Goal: Task Accomplishment & Management: Use online tool/utility

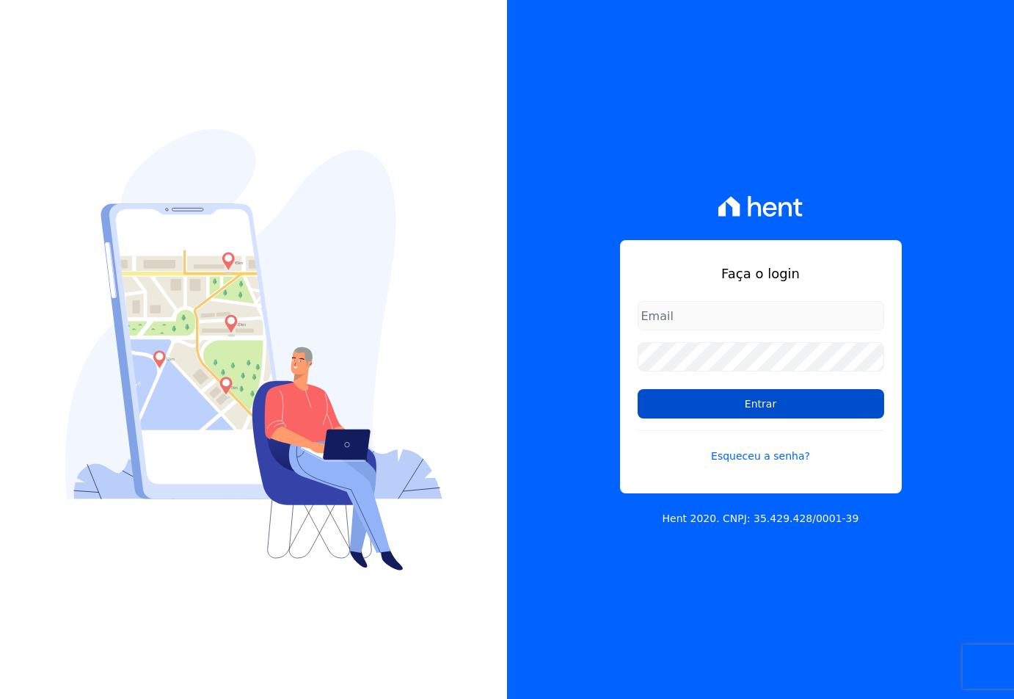
click at [657, 399] on input "Entrar" at bounding box center [761, 403] width 247 height 29
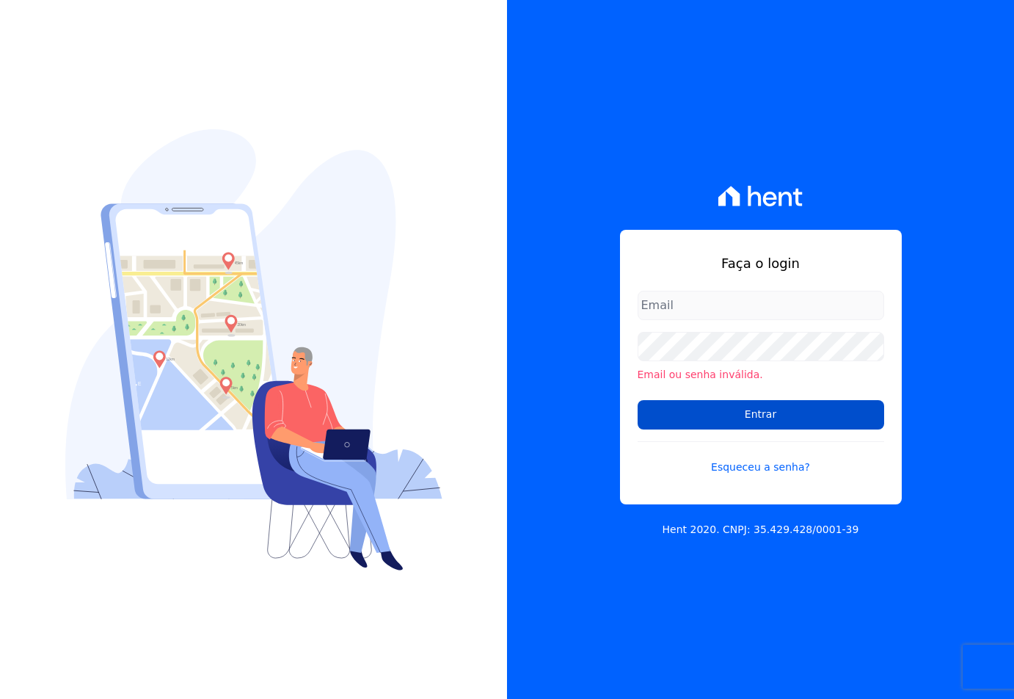
type input "sac@jdgconstrutora.com.br"
click at [680, 406] on input "Entrar" at bounding box center [761, 414] width 247 height 29
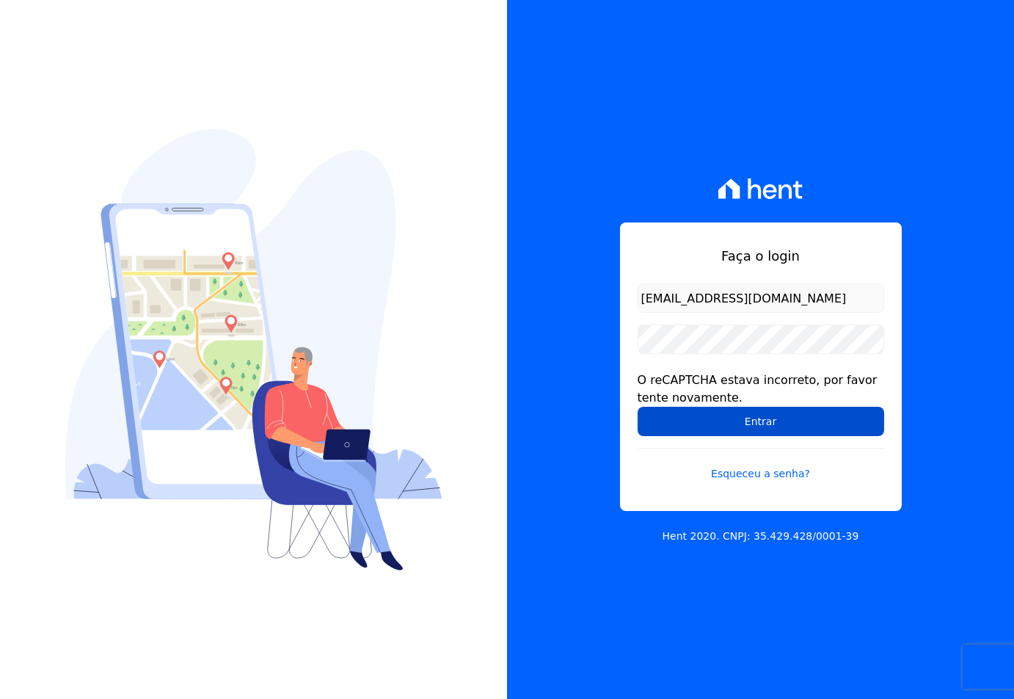
click at [687, 412] on input "Entrar" at bounding box center [761, 421] width 247 height 29
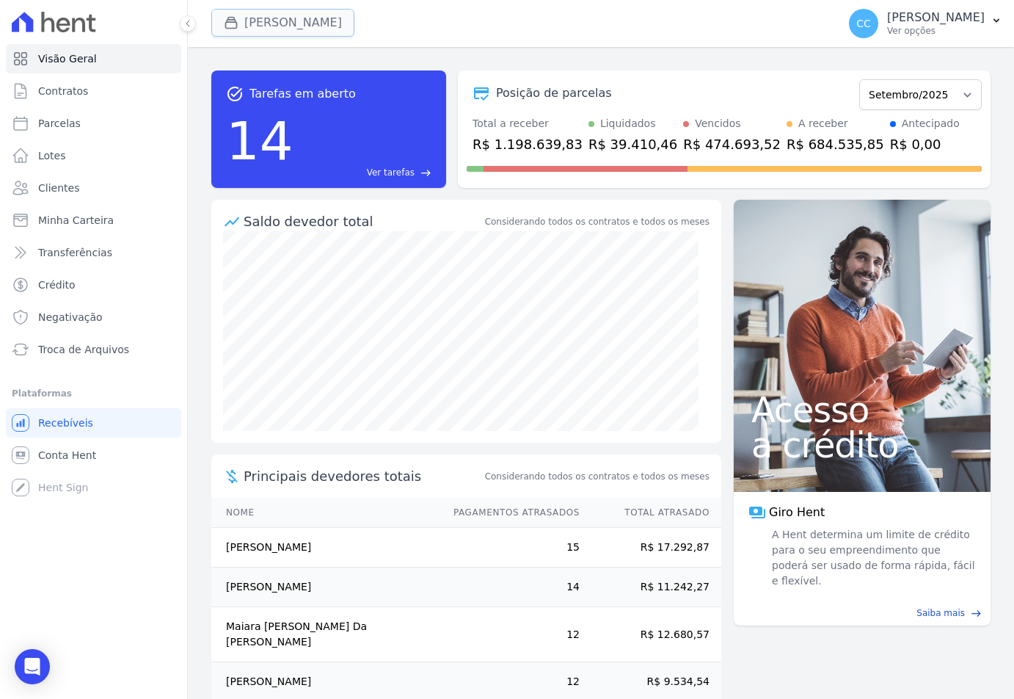
click at [254, 20] on button "[PERSON_NAME]" at bounding box center [282, 23] width 143 height 28
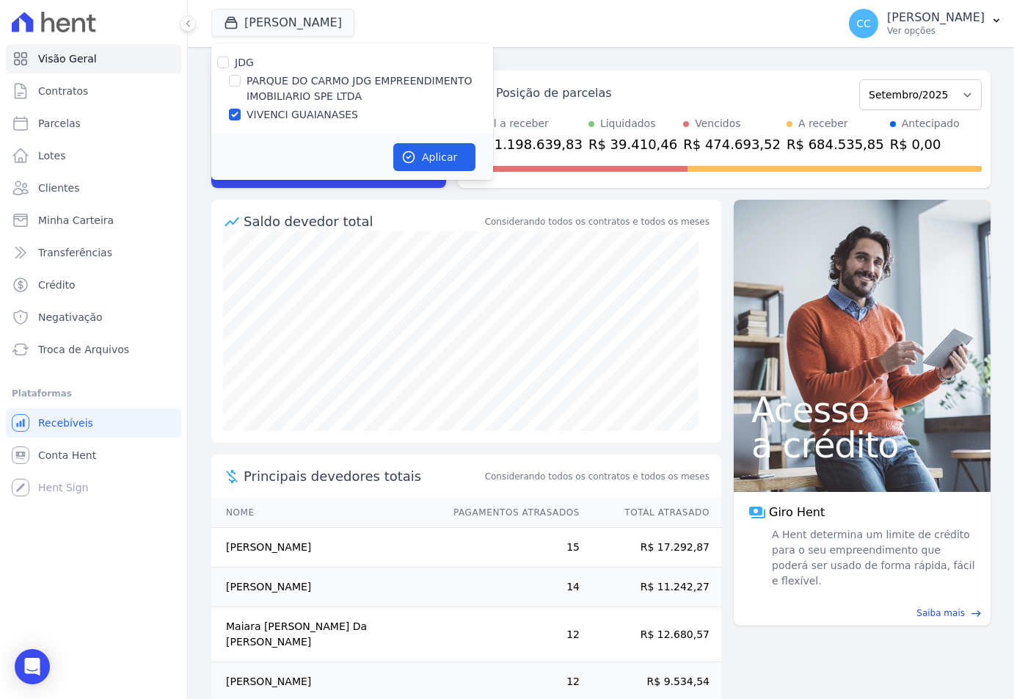
click at [260, 87] on label "PARQUE DO CARMO JDG EMPREENDIMENTO IMOBILIARIO SPE LTDA" at bounding box center [370, 88] width 247 height 31
click at [241, 87] on input "PARQUE DO CARMO JDG EMPREENDIMENTO IMOBILIARIO SPE LTDA" at bounding box center [235, 81] width 12 height 12
checkbox input "true"
click at [261, 115] on label "VIVENCI GUAIANASES" at bounding box center [303, 114] width 112 height 15
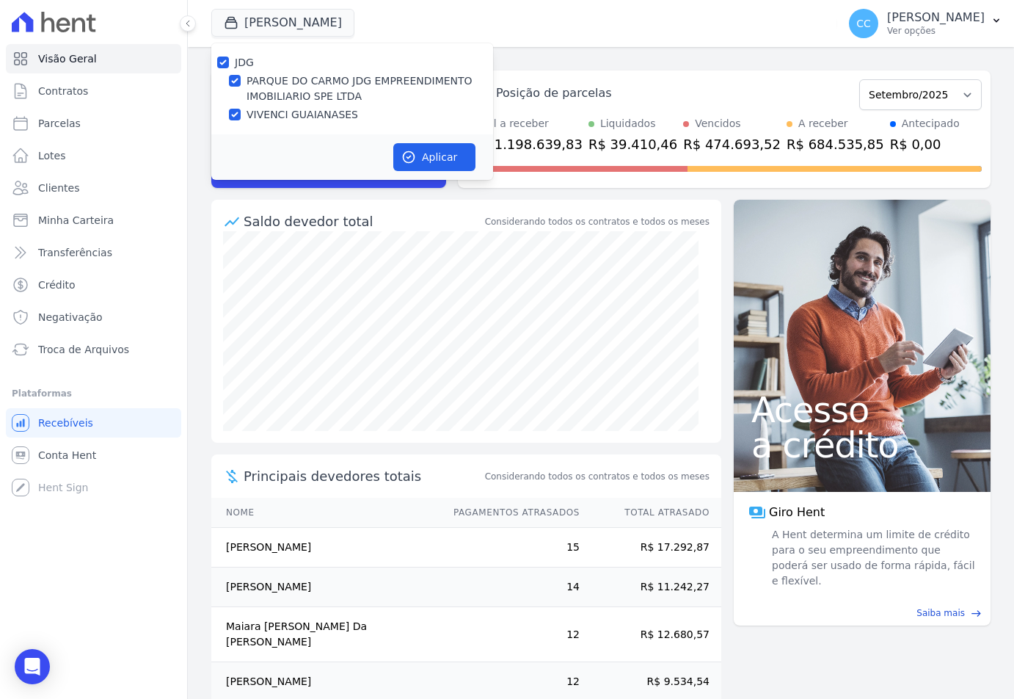
click at [241, 115] on input "VIVENCI GUAIANASES" at bounding box center [235, 115] width 12 height 12
checkbox input "false"
click at [441, 143] on button "Aplicar" at bounding box center [434, 157] width 82 height 28
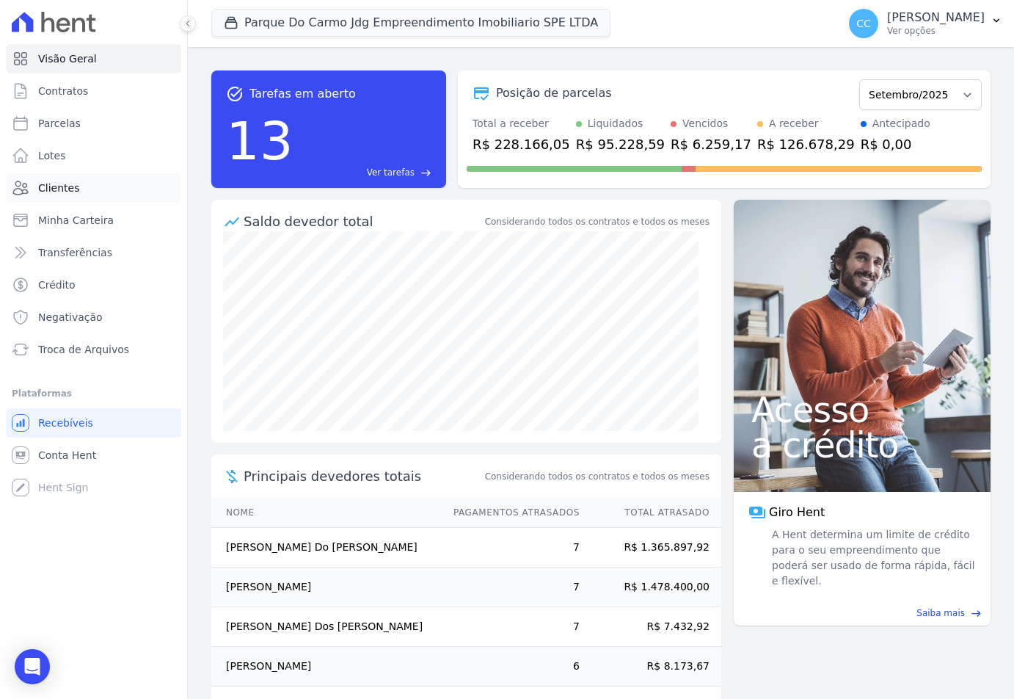
click at [48, 190] on span "Clientes" at bounding box center [58, 188] width 41 height 15
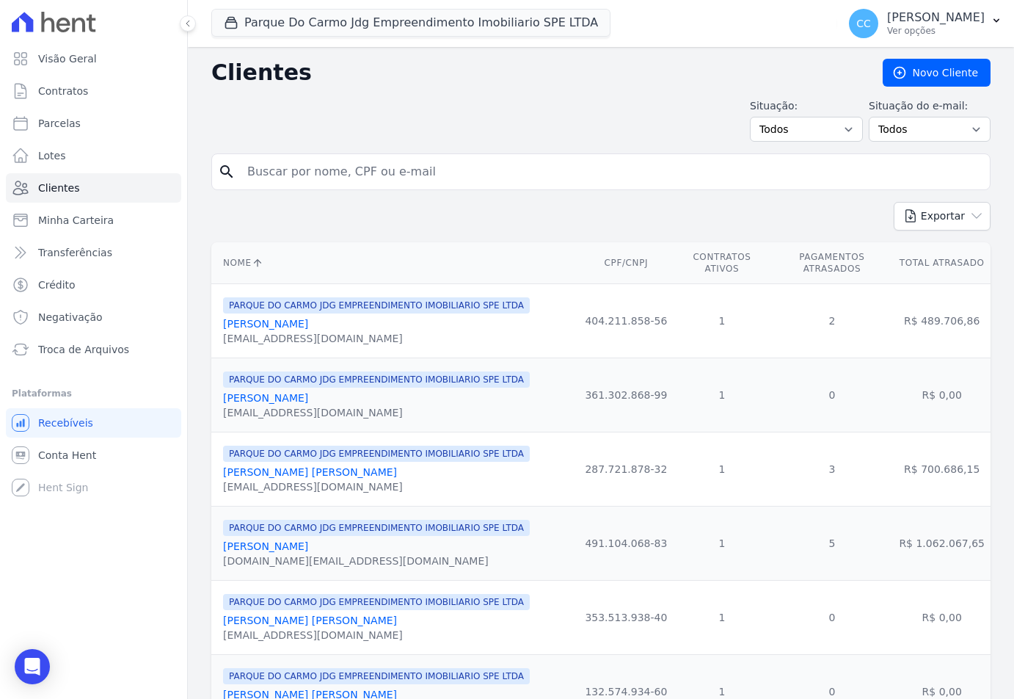
click at [269, 172] on input "search" at bounding box center [612, 171] width 746 height 29
type input "karoline"
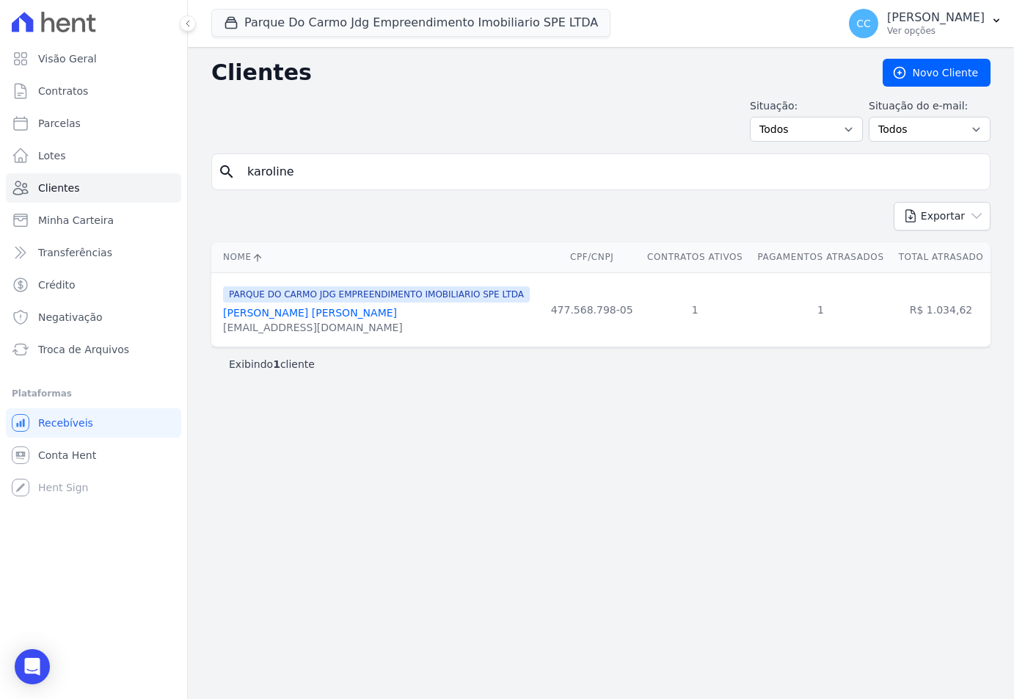
click at [321, 316] on link "Karoline De Lima Rodrigues" at bounding box center [310, 313] width 174 height 12
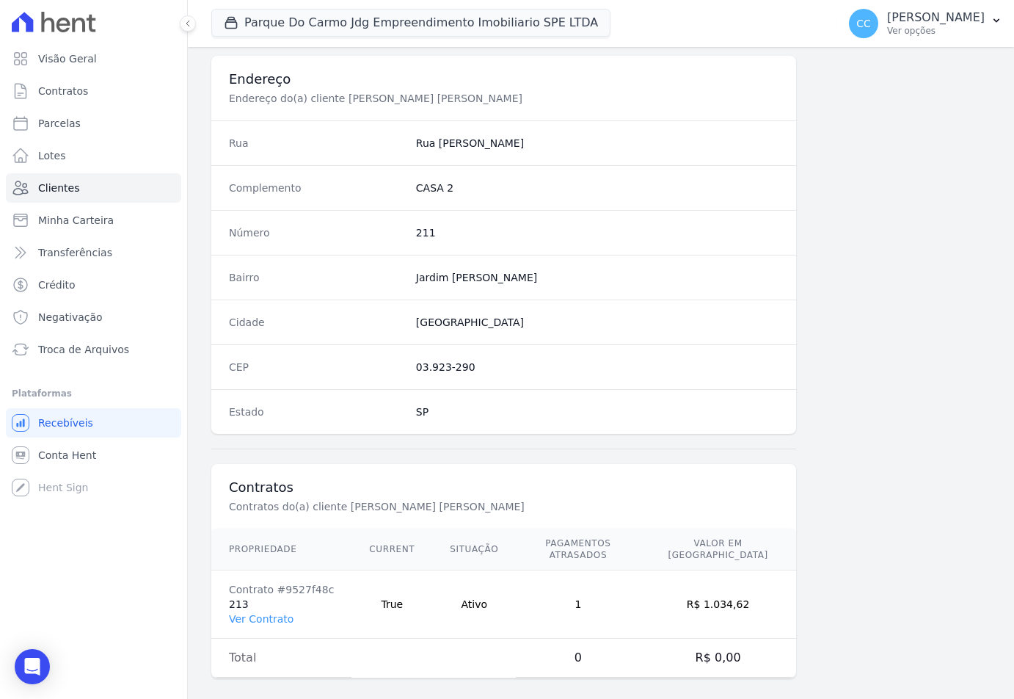
scroll to position [674, 0]
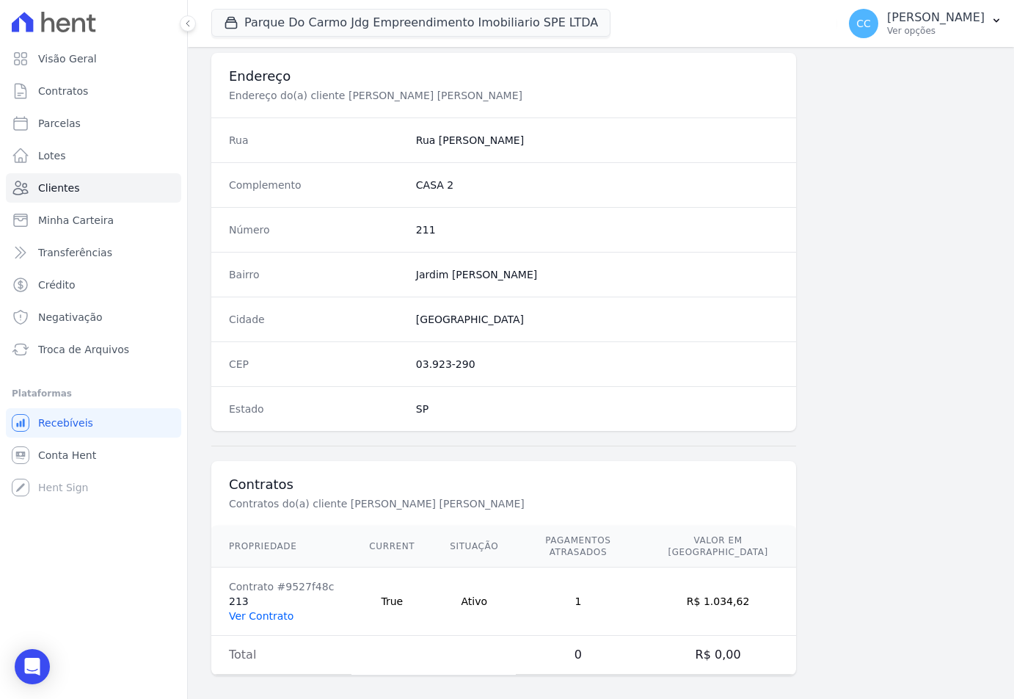
click at [260, 610] on link "Ver Contrato" at bounding box center [261, 616] width 65 height 12
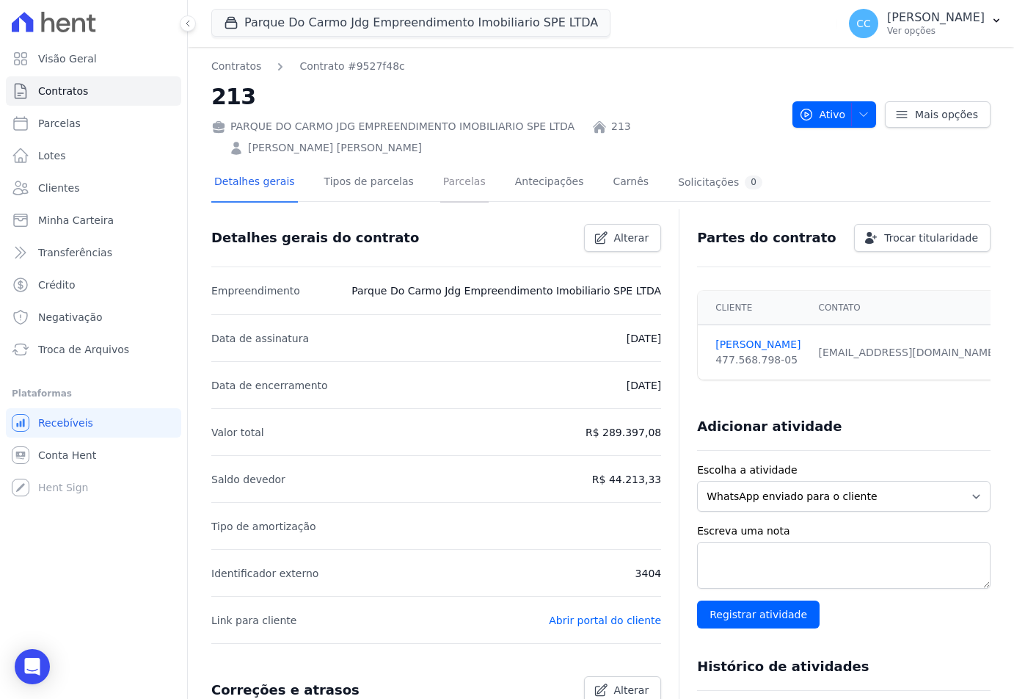
click at [440, 186] on link "Parcelas" at bounding box center [464, 183] width 48 height 39
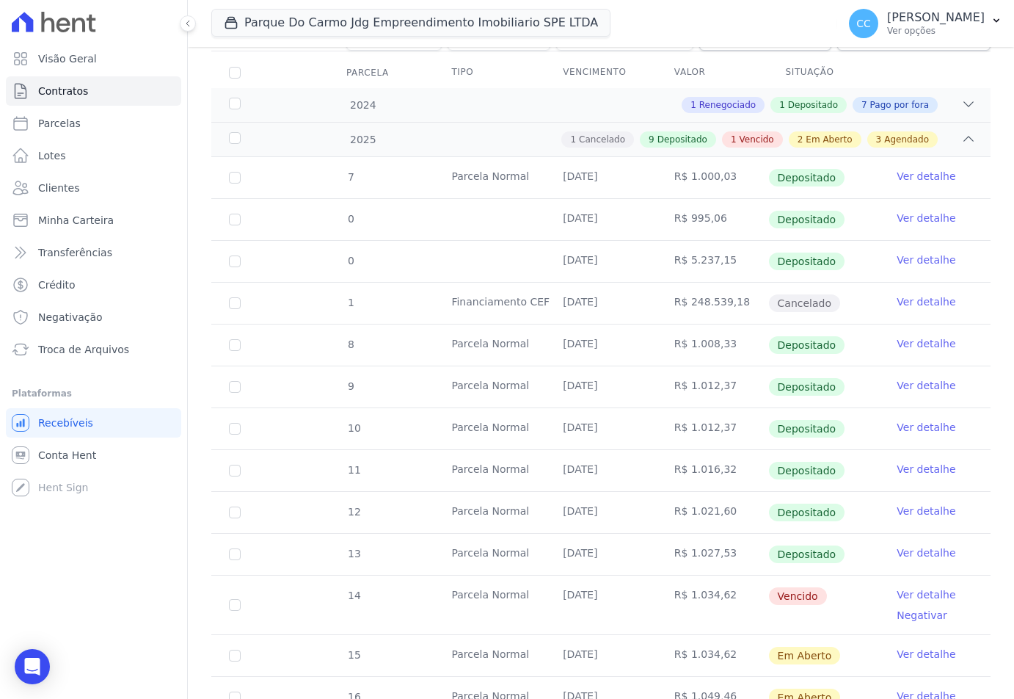
scroll to position [440, 0]
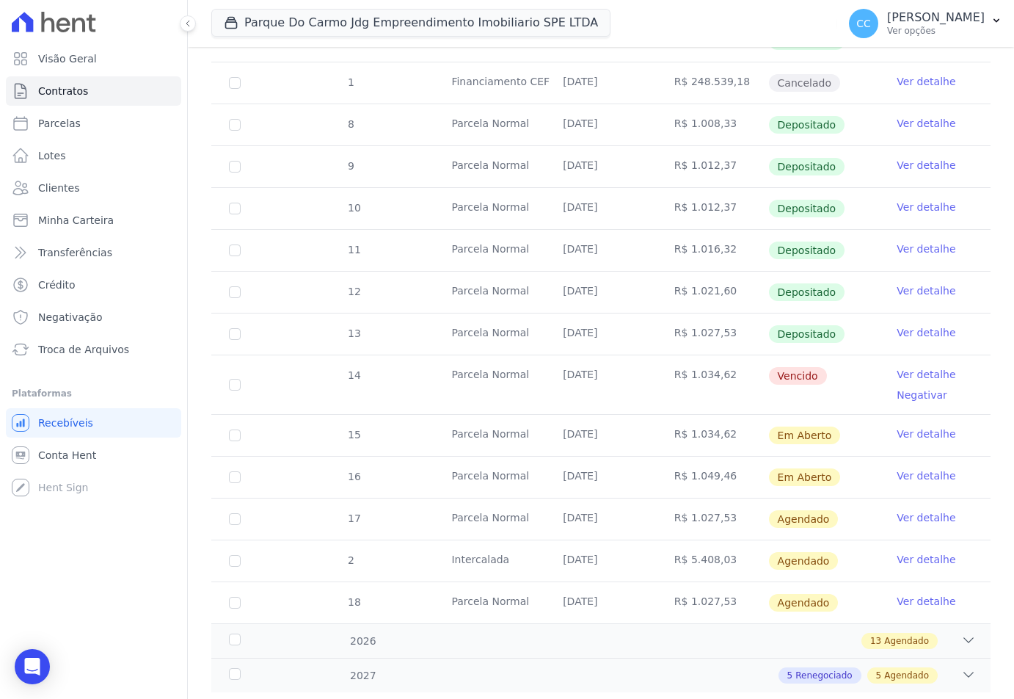
click at [918, 368] on link "Ver detalhe" at bounding box center [926, 374] width 59 height 15
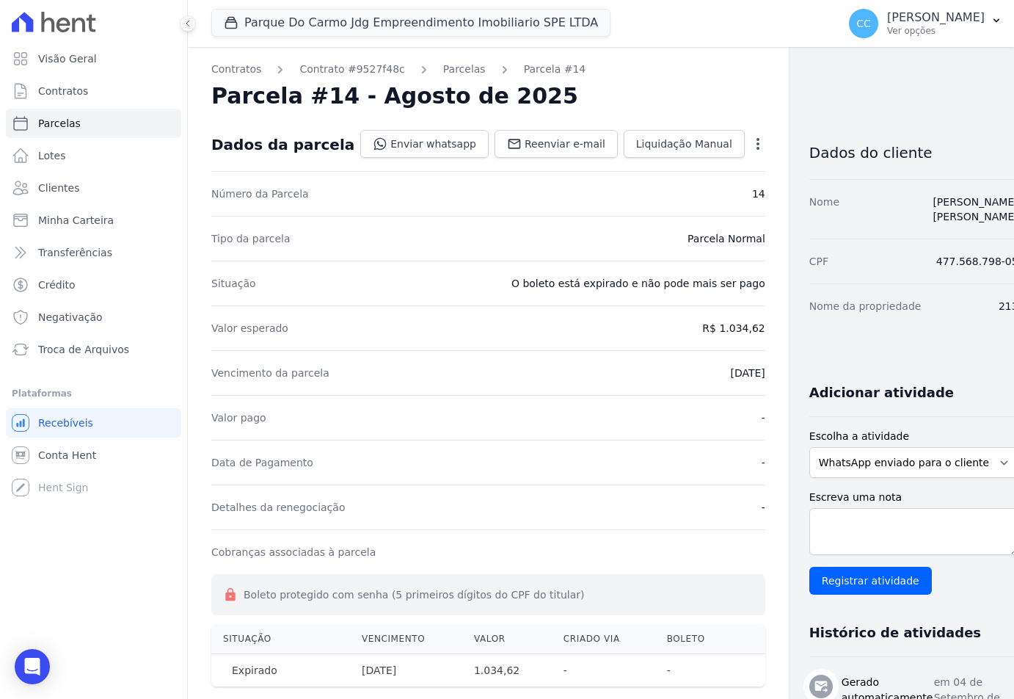
click at [109, 576] on div "Visão Geral Contratos Parcelas Lotes Clientes Minha Carteira Transferências Cré…" at bounding box center [93, 349] width 187 height 699
click at [37, 346] on link "Troca de Arquivos" at bounding box center [93, 349] width 175 height 29
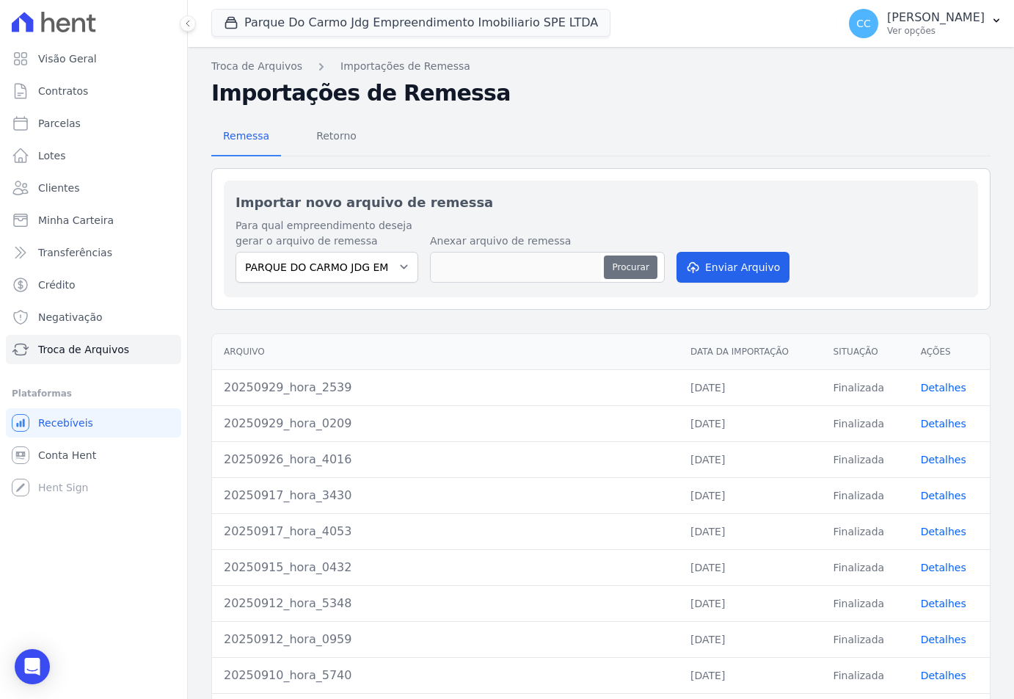
click at [619, 267] on button "Procurar" at bounding box center [630, 266] width 53 height 23
type input "20250930_hora_4247"
click at [710, 272] on button "Enviar Arquivo" at bounding box center [733, 267] width 113 height 31
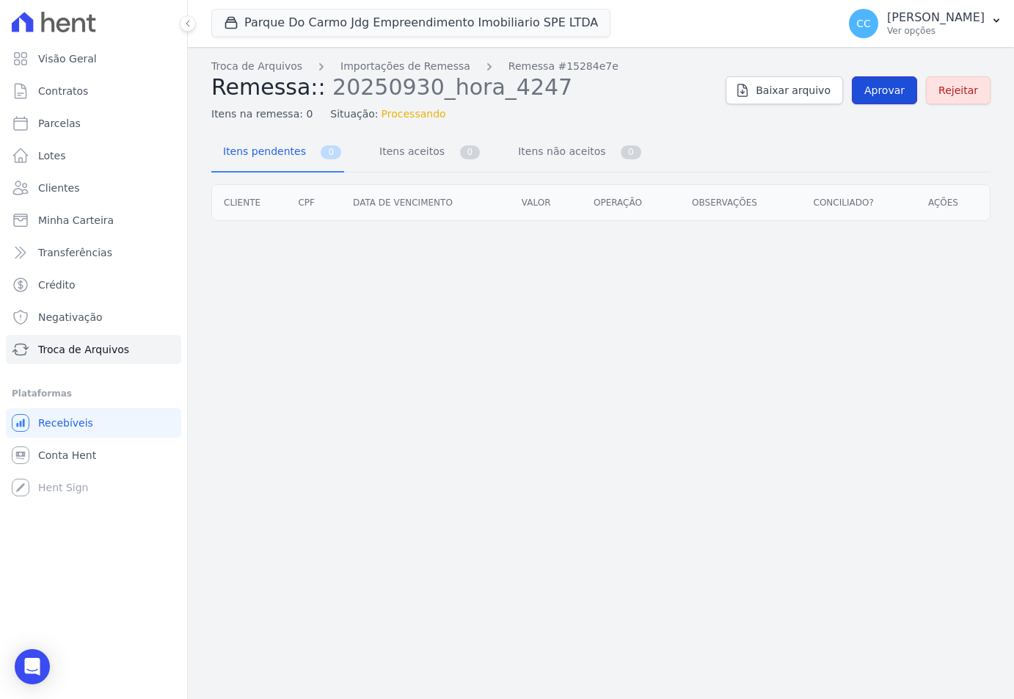
click at [876, 98] on link "Aprovar" at bounding box center [884, 90] width 65 height 28
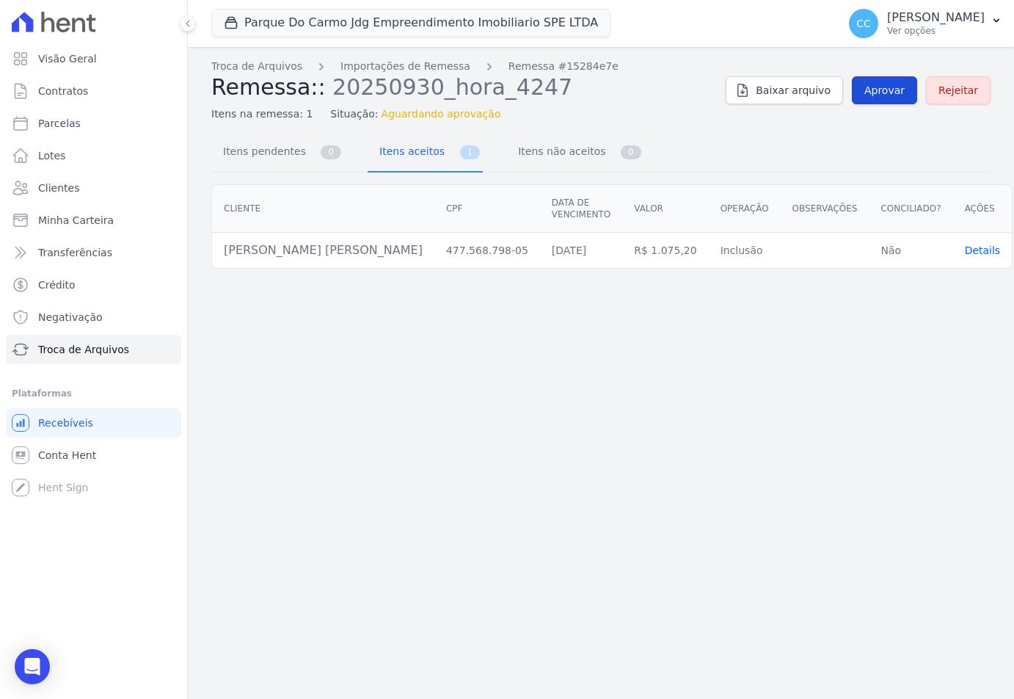
click at [876, 98] on link "Aprovar" at bounding box center [884, 90] width 65 height 28
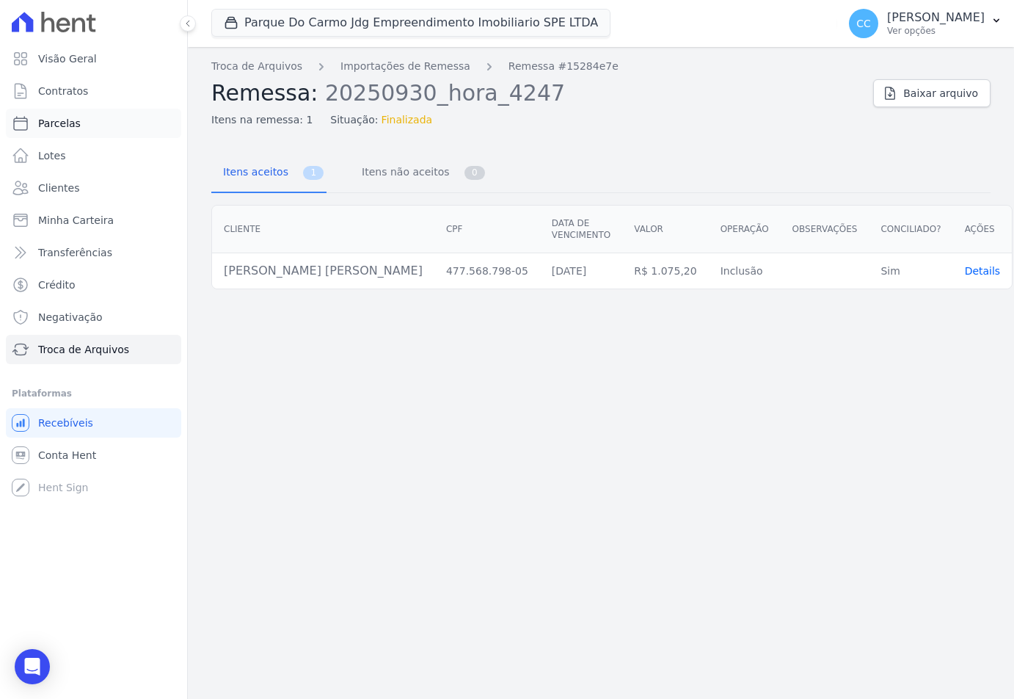
click at [106, 117] on link "Parcelas" at bounding box center [93, 123] width 175 height 29
select select
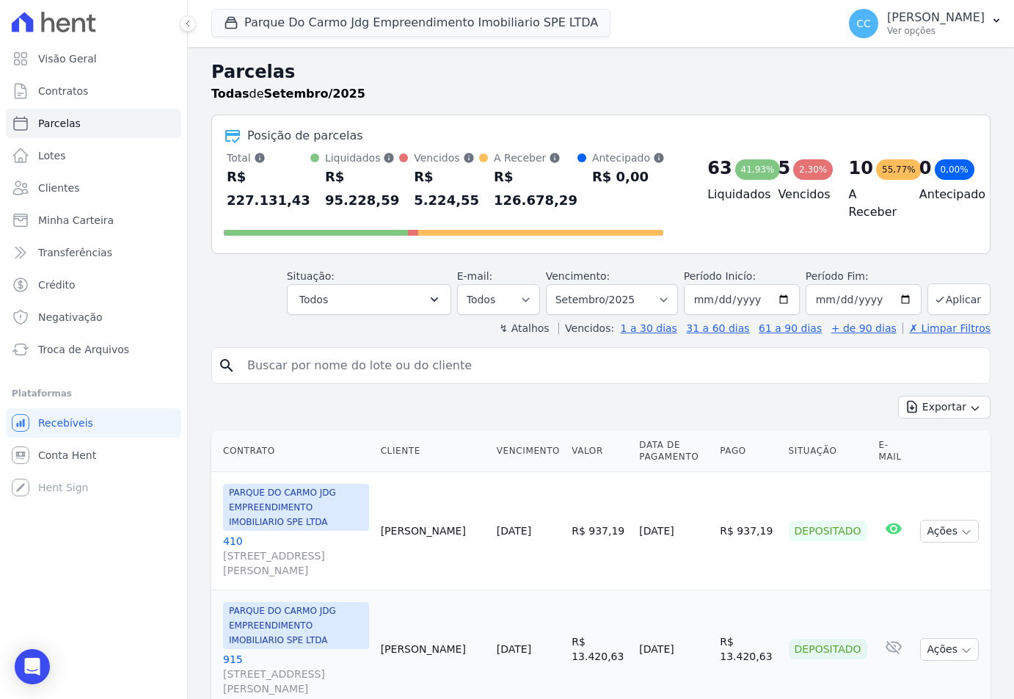
click at [385, 363] on input "search" at bounding box center [612, 365] width 746 height 29
type input "karoline"
select select
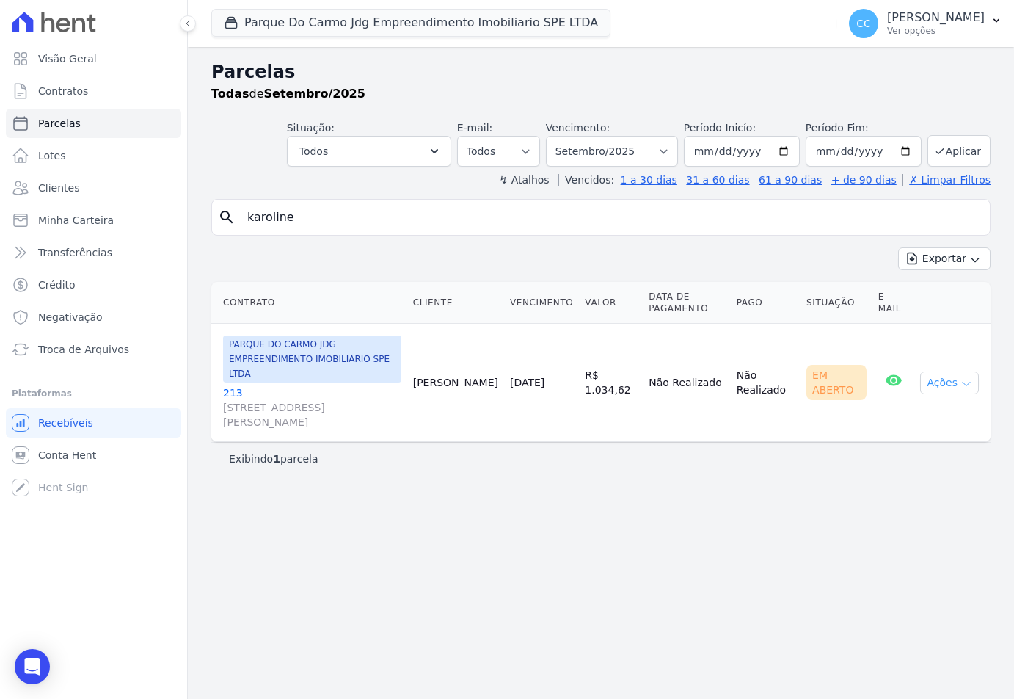
click at [949, 375] on button "Ações" at bounding box center [949, 382] width 59 height 23
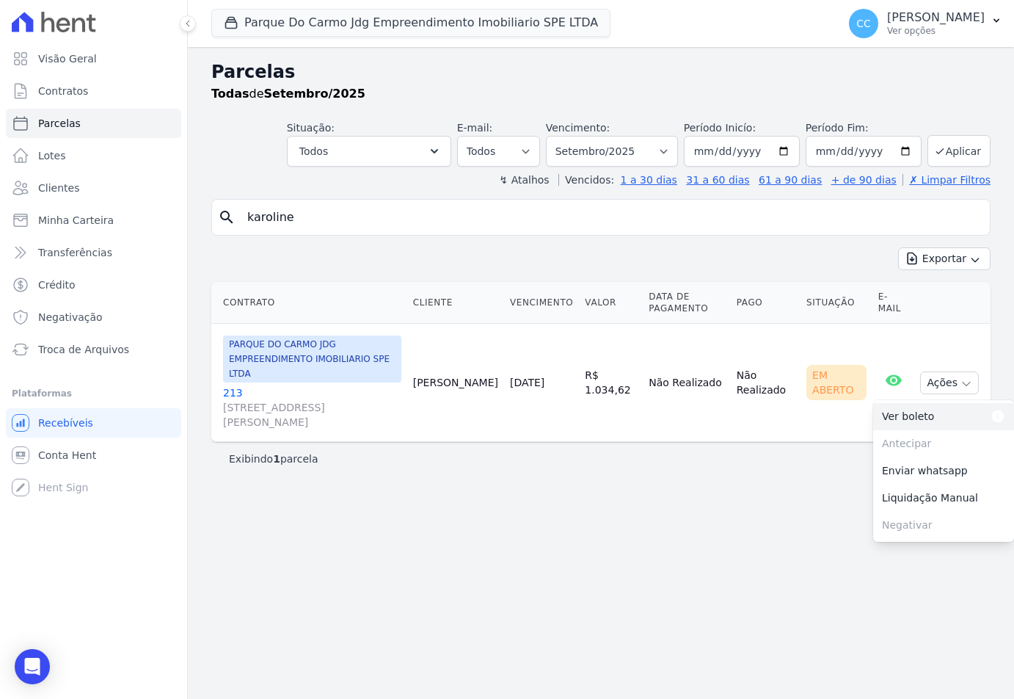
click at [892, 415] on link "Ver boleto Para visualizar o boleto digite os 5 primeiros dígitos do seu CPF" at bounding box center [943, 416] width 141 height 27
click at [225, 385] on link "213 Avenida São Gabriel, 201, CONJ 802/803 SALA 02, Jardim Paulista" at bounding box center [312, 407] width 178 height 44
